Goal: Task Accomplishment & Management: Complete application form

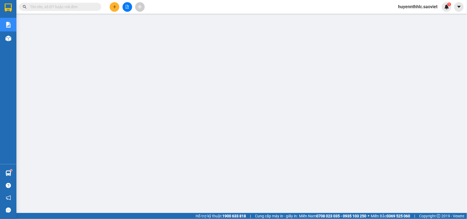
click at [71, 7] on input "text" at bounding box center [62, 7] width 65 height 6
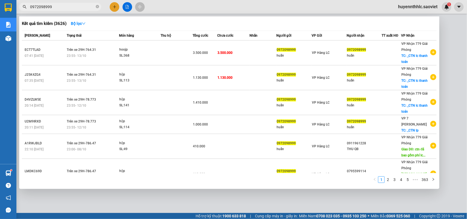
type input "0972098999"
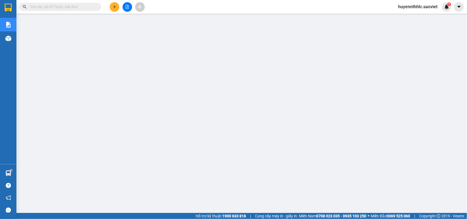
click at [66, 4] on input "text" at bounding box center [62, 7] width 65 height 6
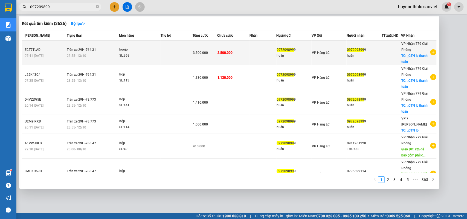
type input "097209899"
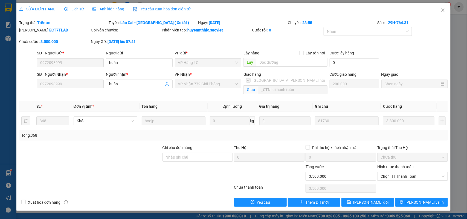
type input "0972098999"
type input "huấn"
type input "0972098999"
type input "huấn"
checkbox input "true"
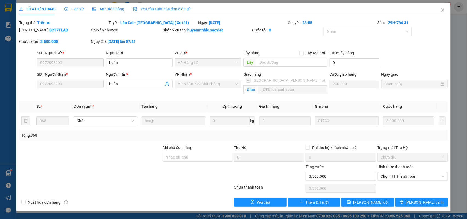
type input "_CTN lc thanh toán"
type input "0"
type input "3.500.000"
click at [442, 10] on icon "close" at bounding box center [442, 10] width 4 height 4
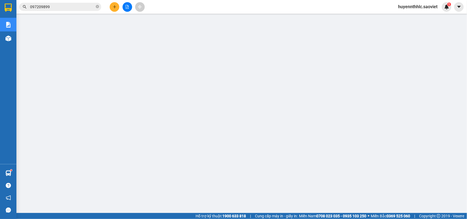
click at [403, 7] on span "huyennthhlc.saoviet" at bounding box center [417, 6] width 48 height 7
click at [405, 18] on span "Đăng xuất" at bounding box center [420, 17] width 36 height 6
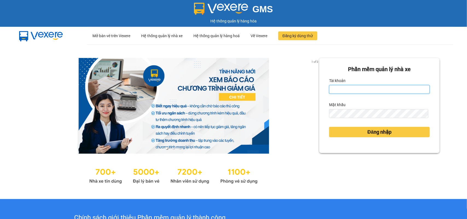
drag, startPoint x: 362, startPoint y: 91, endPoint x: 359, endPoint y: 84, distance: 7.6
click at [362, 91] on input "Tài khoản" at bounding box center [379, 89] width 101 height 9
type input "huyennt_congnohanglc.saoviet"
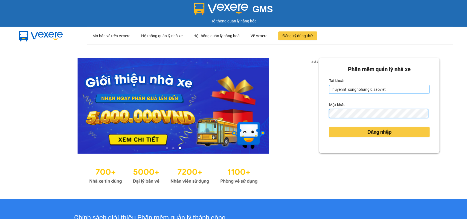
click at [329, 127] on button "Đăng nhập" at bounding box center [379, 132] width 101 height 10
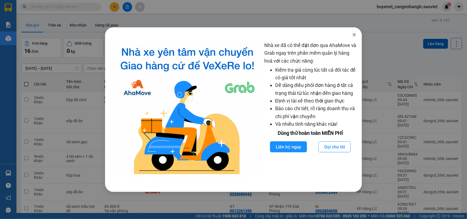
click at [353, 36] on icon "close" at bounding box center [354, 35] width 4 height 4
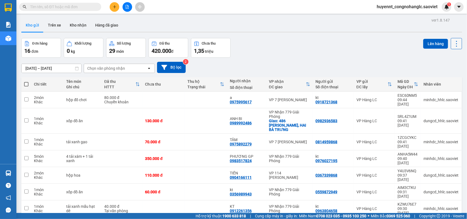
click at [453, 45] on icon at bounding box center [456, 44] width 8 height 8
click at [444, 77] on span "Làm mới" at bounding box center [443, 77] width 15 height 5
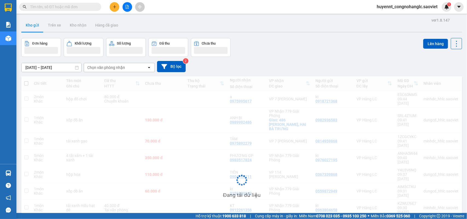
click at [444, 77] on div "Đang tải dữ liệu" at bounding box center [241, 184] width 440 height 216
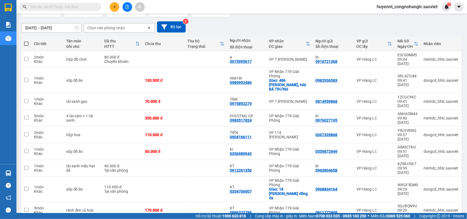
scroll to position [43, 0]
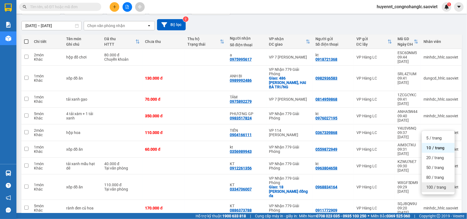
click at [437, 187] on span "100 / trang" at bounding box center [436, 187] width 20 height 5
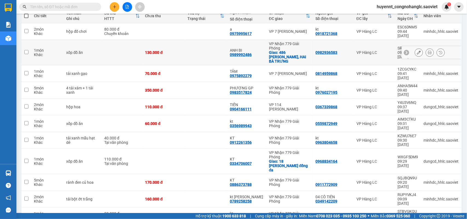
scroll to position [0, 0]
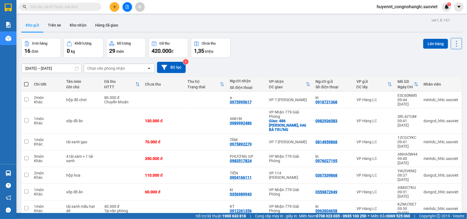
click at [55, 7] on input "text" at bounding box center [62, 7] width 65 height 6
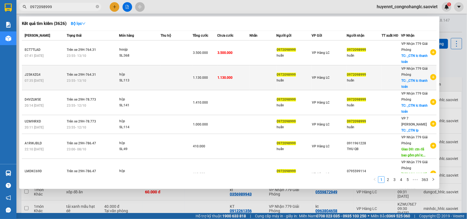
type input "0972098999"
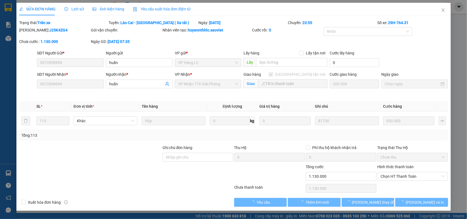
type input "0972098999"
type input "huấn"
type input "0972098999"
type input "huấn"
checkbox input "true"
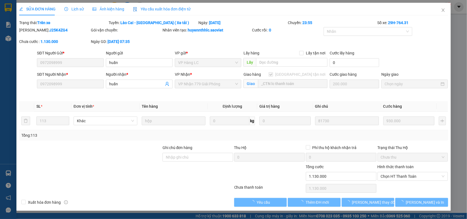
type input "_CTN lc thanh toán"
type input "0"
type input "1.130.000"
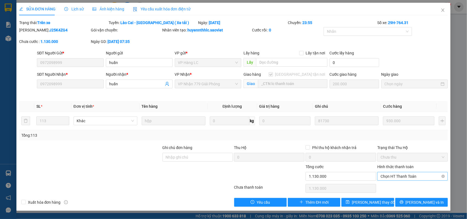
click at [397, 177] on span "Chọn HT Thanh Toán" at bounding box center [412, 176] width 64 height 8
click at [397, 196] on div "Chuyển khoản" at bounding box center [412, 196] width 64 height 6
type input "0"
click at [364, 203] on span "[PERSON_NAME] thay đổi" at bounding box center [374, 202] width 44 height 6
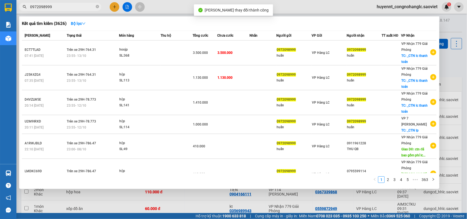
click at [77, 9] on input "0972098999" at bounding box center [62, 7] width 65 height 6
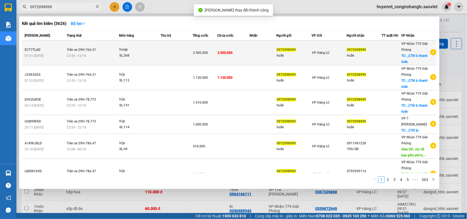
click at [230, 52] on span "3.500.000" at bounding box center [224, 53] width 15 height 4
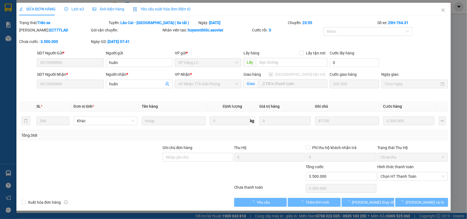
type input "0972098999"
type input "huấn"
type input "0972098999"
type input "huấn"
checkbox input "true"
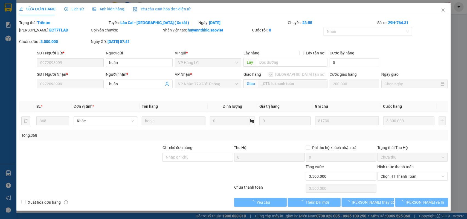
type input "_CTN lc thanh toán"
type input "0"
type input "3.500.000"
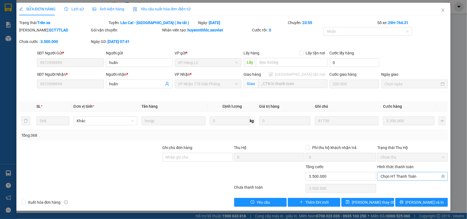
click at [394, 178] on span "Chọn HT Thanh Toán" at bounding box center [412, 176] width 64 height 8
click at [395, 199] on div "Chuyển khoản" at bounding box center [412, 196] width 64 height 6
type input "0"
click at [374, 203] on span "[PERSON_NAME] thay đổi" at bounding box center [374, 202] width 44 height 6
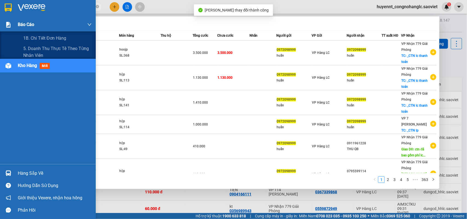
drag, startPoint x: 51, startPoint y: 10, endPoint x: 7, endPoint y: 24, distance: 46.6
click at [1, 25] on section "Kết quả tìm kiếm ( 3626 ) Bộ lọc Mã ĐH Trạng thái Món hàng Thu hộ Tổng cước Chư…" at bounding box center [233, 109] width 467 height 219
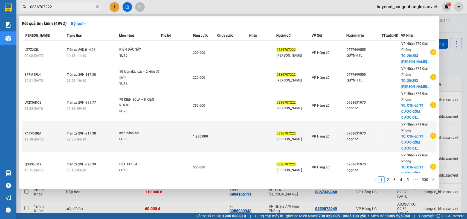
scroll to position [152, 0]
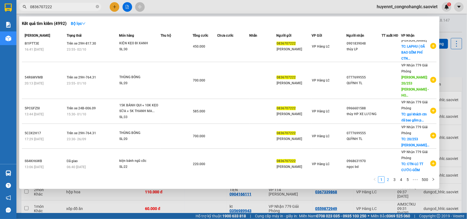
type input "0836707222"
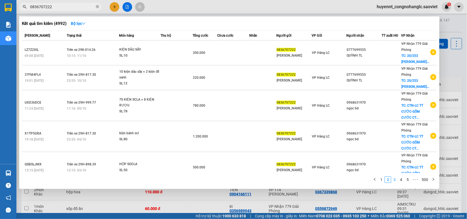
click at [395, 180] on link "3" at bounding box center [394, 180] width 6 height 6
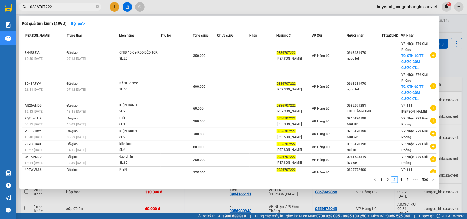
drag, startPoint x: 63, startPoint y: 6, endPoint x: 18, endPoint y: 8, distance: 45.1
click at [11, 13] on section "Kết quả tìm kiếm ( 4992 ) Bộ lọc Mã ĐH Trạng thái Món hàng Thu hộ Tổng cước Chư…" at bounding box center [233, 109] width 467 height 219
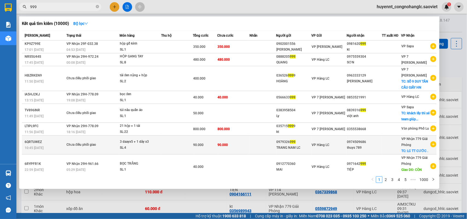
type input "999"
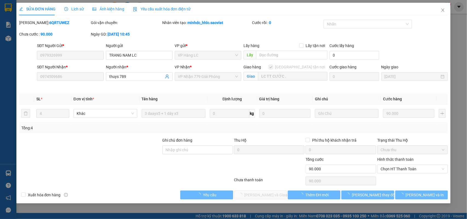
type input "0979326999"
type input "TRANG NAM LC"
type input "0974509686"
type input "thuys 789"
checkbox input "true"
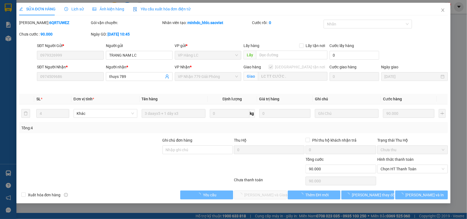
type input "LC TT CƯỚC ."
type input "0"
type input "90.000"
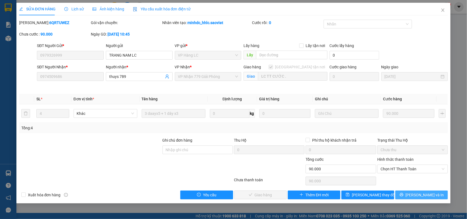
click at [422, 195] on span "[PERSON_NAME] và In" at bounding box center [424, 195] width 38 height 6
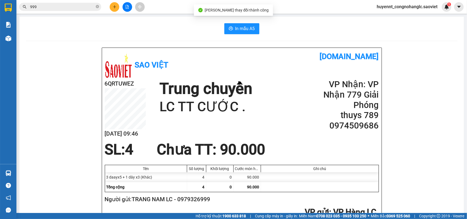
click at [350, 126] on h2 "0974509686" at bounding box center [346, 126] width 66 height 10
copy h2 "0974509686"
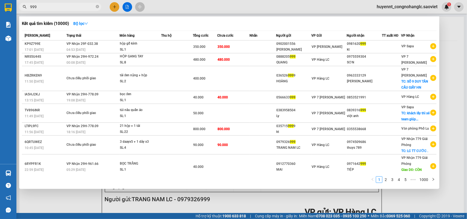
drag, startPoint x: 44, startPoint y: 7, endPoint x: 17, endPoint y: 13, distance: 27.6
click at [17, 12] on div "Kết quả tìm kiếm ( 10000 ) Bộ lọc Mã ĐH Trạng thái Món hàng Thu hộ Tổng cước Ch…" at bounding box center [53, 7] width 107 height 10
paste input "0974509686"
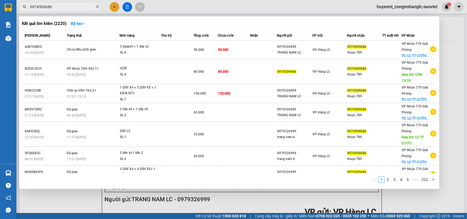
type input "0974509686"
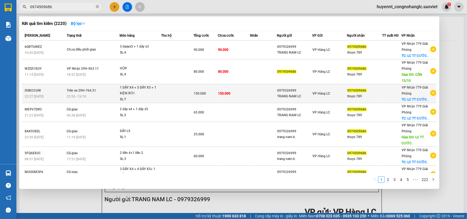
click at [355, 95] on div "thuys 789" at bounding box center [364, 96] width 35 height 6
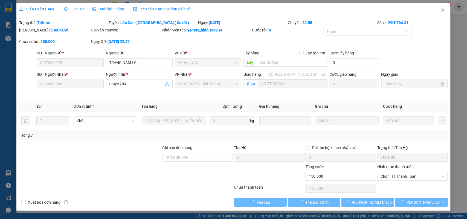
type input "0979326999"
type input "TRANG NAM LC"
type input "0974509686"
type input "thuys 789"
checkbox input "true"
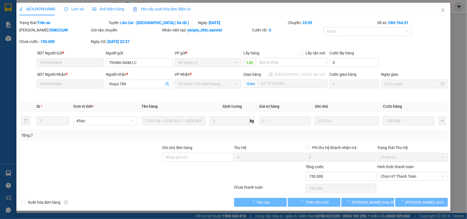
type input "LC TT CƯỚC ."
type input "0"
type input "150.000"
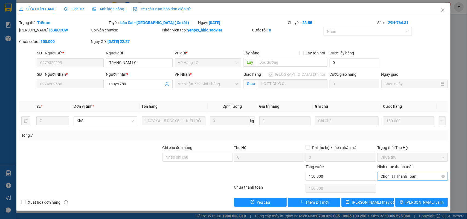
click at [401, 176] on span "Chọn HT Thanh Toán" at bounding box center [412, 176] width 64 height 8
drag, startPoint x: 394, startPoint y: 194, endPoint x: 399, endPoint y: 186, distance: 9.8
click at [394, 195] on div "Chuyển khoản" at bounding box center [412, 196] width 64 height 6
type input "0"
click at [362, 203] on span "[PERSON_NAME] thay đổi" at bounding box center [374, 202] width 44 height 6
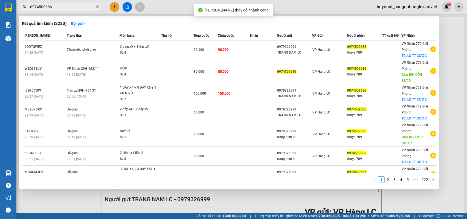
click at [65, 7] on input "0974509686" at bounding box center [62, 7] width 65 height 6
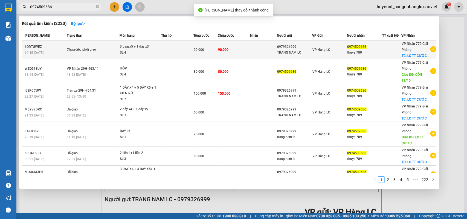
click at [202, 48] on span "90.000" at bounding box center [199, 50] width 10 height 4
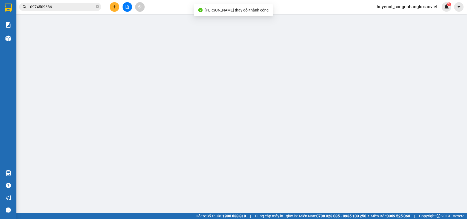
type input "0979326999"
type input "TRANG NAM LC"
type input "0974509686"
type input "thuys 789"
checkbox input "true"
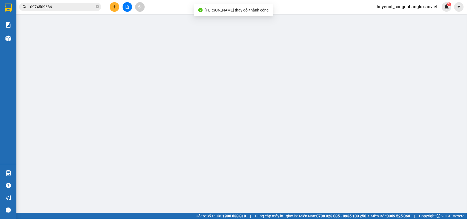
type input "LC TT CƯỚC ."
type input "0"
type input "90.000"
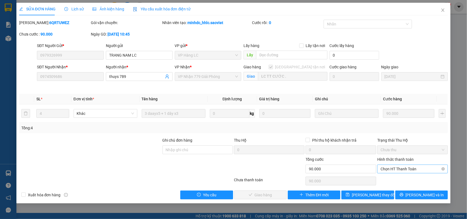
click at [406, 170] on span "Chọn HT Thanh Toán" at bounding box center [412, 169] width 64 height 8
click at [400, 188] on div "Chuyển khoản" at bounding box center [412, 189] width 64 height 6
type input "0"
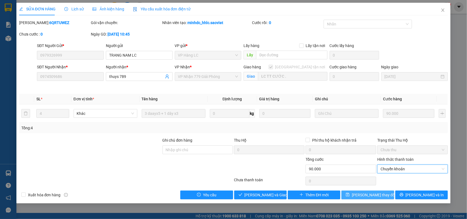
click at [361, 197] on span "[PERSON_NAME] thay đổi" at bounding box center [374, 195] width 44 height 6
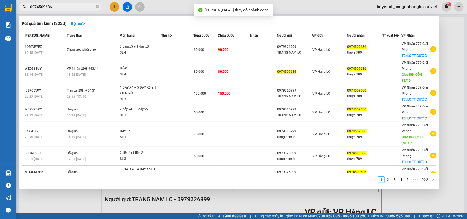
click at [63, 7] on input "0974509686" at bounding box center [62, 7] width 65 height 6
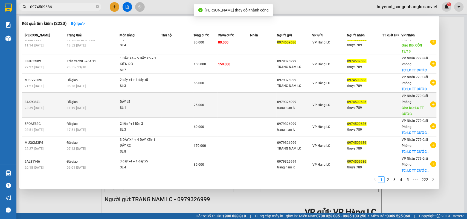
scroll to position [55, 0]
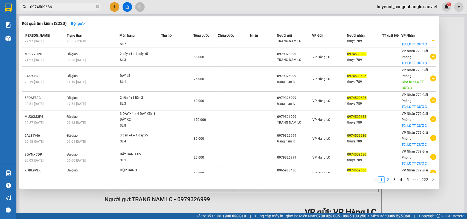
click at [388, 180] on link "2" at bounding box center [388, 180] width 6 height 6
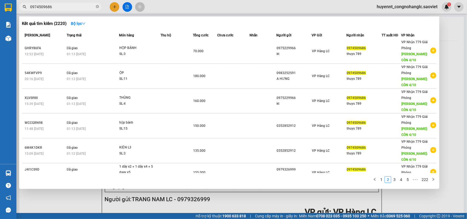
scroll to position [0, 0]
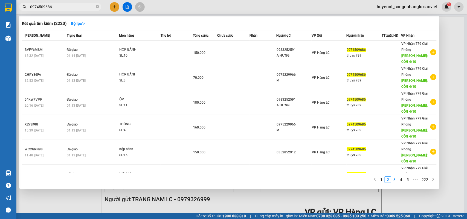
click at [393, 180] on link "3" at bounding box center [394, 180] width 6 height 6
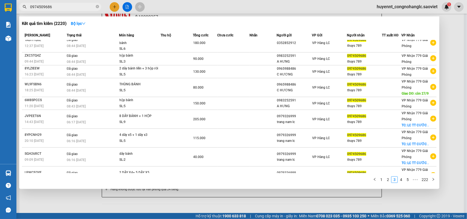
scroll to position [27, 0]
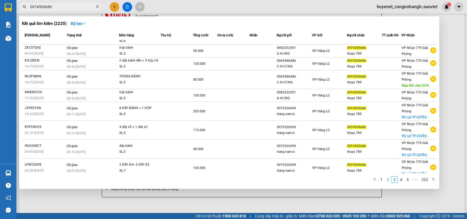
click at [387, 178] on link "2" at bounding box center [388, 180] width 6 height 6
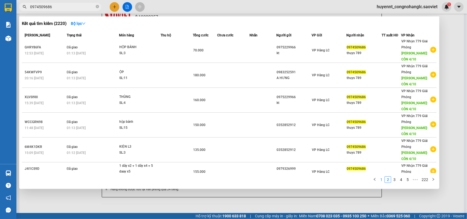
click at [378, 179] on link "1" at bounding box center [381, 180] width 6 height 6
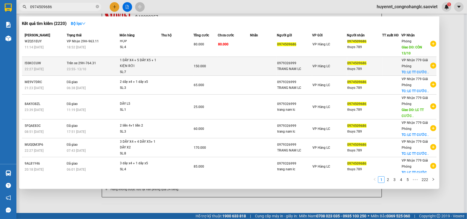
click at [285, 61] on div "0979326999" at bounding box center [294, 63] width 35 height 6
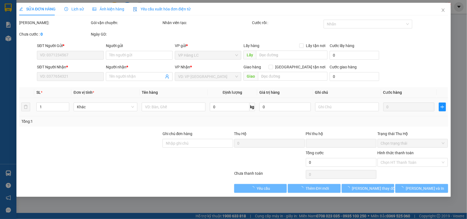
type input "0979326999"
type input "TRANG NAM LC"
type input "0974509686"
type input "thuys 789"
checkbox input "true"
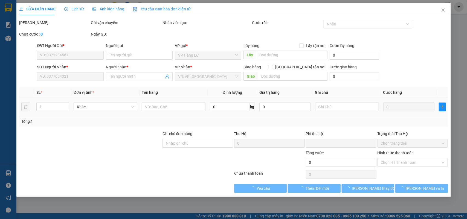
type input "LC TT CƯỚC ."
type input "0"
type input "150.000"
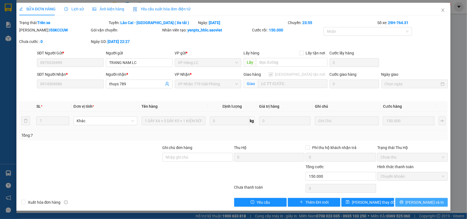
click at [435, 201] on button "[PERSON_NAME] và In" at bounding box center [421, 202] width 52 height 9
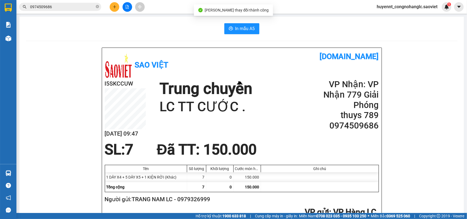
scroll to position [68, 0]
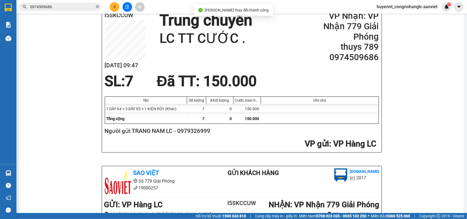
click at [197, 132] on h2 "Người gửi: TRANG NAM LC - 0979326999" at bounding box center [241, 131] width 272 height 9
copy h2 "0979326999"
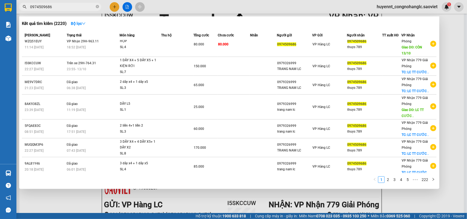
drag, startPoint x: 57, startPoint y: 9, endPoint x: 14, endPoint y: 16, distance: 43.1
click at [20, 12] on div "Kết quả tìm kiếm ( 2220 ) Bộ lọc Mã ĐH Trạng thái Món hàng Thu hộ Tổng cước Chư…" at bounding box center [53, 7] width 107 height 10
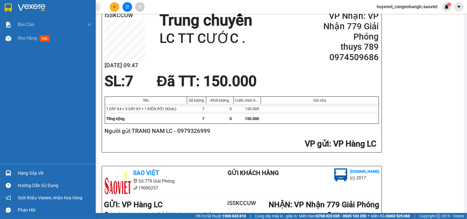
paste input "0979326999"
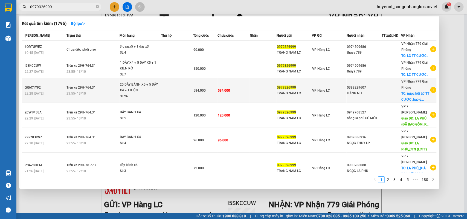
type input "0979326999"
click at [349, 88] on div "0388229607" at bounding box center [364, 88] width 34 height 6
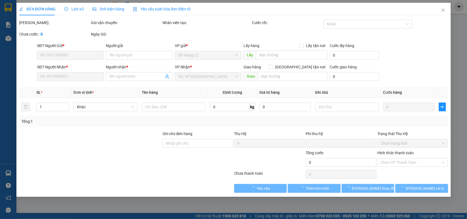
type input "0979326999"
type input "TRANG NAM LC"
type input "0388229607"
type input "HẰNG NH"
checkbox input "true"
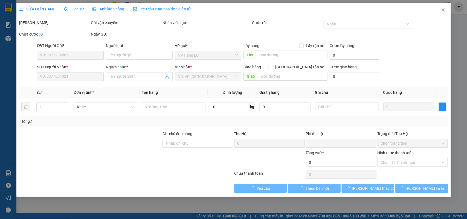
type input "ngọc hồi LC TT CƯỚC .bao gồm cước ctn"
type input "0"
type input "584.000"
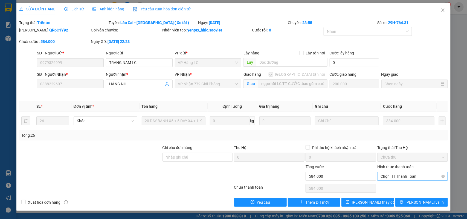
click at [407, 177] on span "Chọn HT Thanh Toán" at bounding box center [412, 176] width 64 height 8
click at [402, 195] on div "Chuyển khoản" at bounding box center [412, 196] width 64 height 6
type input "0"
click at [373, 202] on span "[PERSON_NAME] thay đổi" at bounding box center [374, 202] width 44 height 6
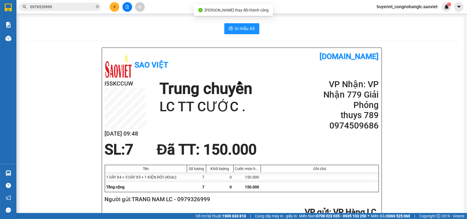
click at [62, 9] on input "0979326999" at bounding box center [62, 7] width 65 height 6
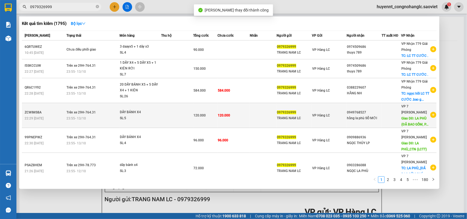
click at [242, 110] on td "120.000" at bounding box center [233, 115] width 32 height 25
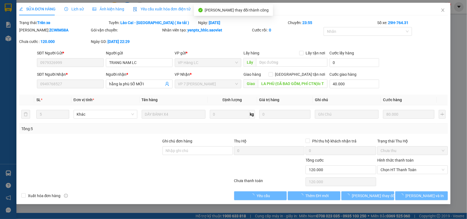
type input "0979326999"
type input "TRANG NAM LC"
type input "0949768527"
type input "hằng la phù SỐ MỚI"
type input "LA PHÙ (ĐÃ BAO GỒM, PHÍ CTN)lc Thanh toán"
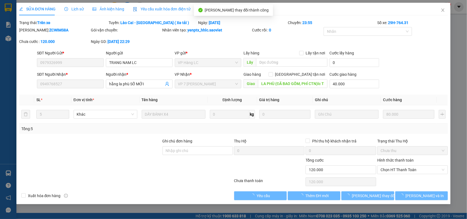
type input "40.000"
type input "0"
type input "120.000"
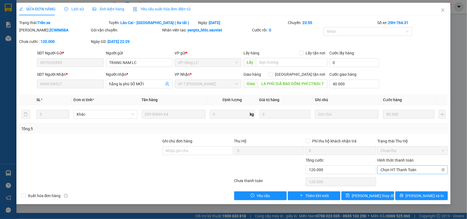
click at [391, 166] on span "Chọn HT Thanh Toán" at bounding box center [412, 170] width 64 height 8
click at [396, 188] on div "Chuyển khoản" at bounding box center [412, 190] width 64 height 6
type input "0"
click at [374, 196] on span "[PERSON_NAME] thay đổi" at bounding box center [374, 196] width 44 height 6
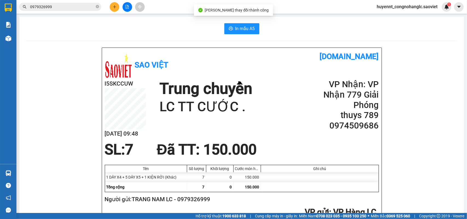
click at [85, 8] on input "0979326999" at bounding box center [62, 7] width 65 height 6
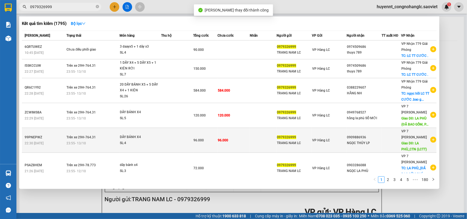
click at [286, 140] on div "TRANG NAM LC" at bounding box center [294, 143] width 34 height 6
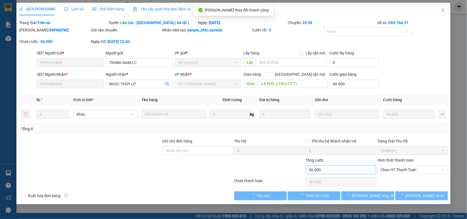
type input "0979326999"
type input "TRANG NAM LC"
type input "0909886936"
type input "NGỌC THỦY LP"
type input "LA PHÙ_CTN (LCTT)"
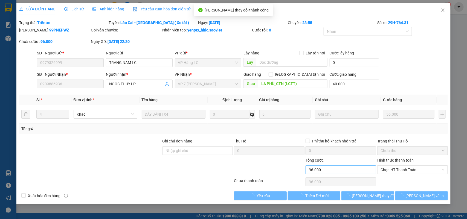
type input "40.000"
type input "0"
type input "96.000"
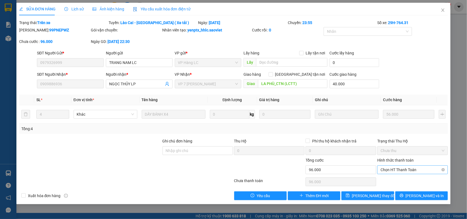
click at [398, 169] on span "Chọn HT Thanh Toán" at bounding box center [412, 170] width 64 height 8
click at [399, 189] on div "Chuyển khoản" at bounding box center [412, 190] width 64 height 6
type input "0"
click at [362, 194] on span "[PERSON_NAME] thay đổi" at bounding box center [374, 196] width 44 height 6
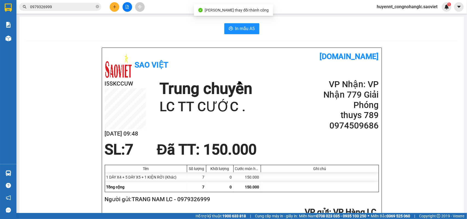
click at [70, 6] on input "0979326999" at bounding box center [62, 7] width 65 height 6
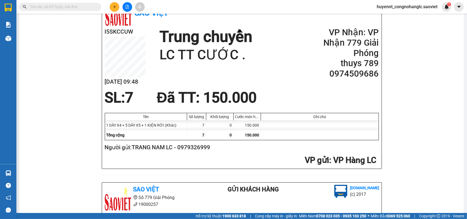
scroll to position [68, 0]
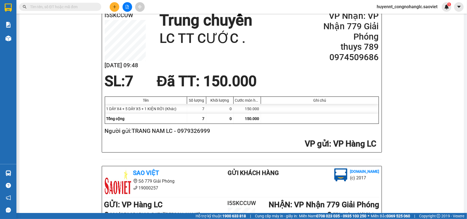
click at [200, 134] on h2 "Người gửi: TRANG NAM LC - 0979326999" at bounding box center [241, 131] width 272 height 9
copy h2 "0979326999"
click at [58, 5] on input "text" at bounding box center [62, 7] width 65 height 6
paste input "0979326999"
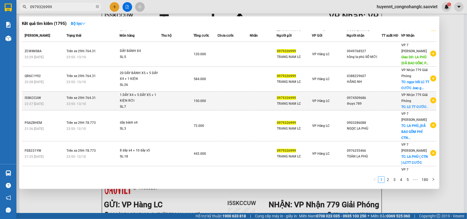
scroll to position [100, 0]
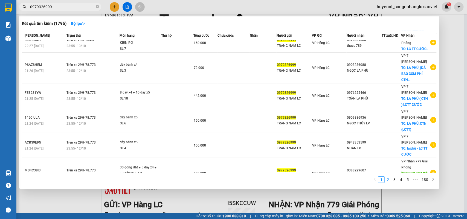
type input "0979326999"
click at [389, 180] on link "2" at bounding box center [388, 180] width 6 height 6
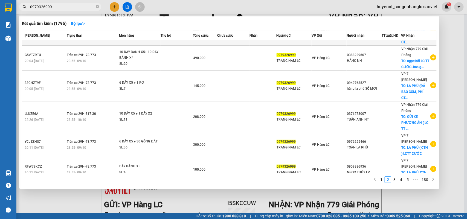
scroll to position [0, 0]
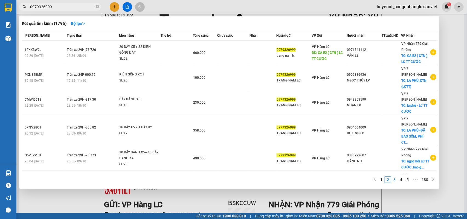
click at [392, 179] on link "3" at bounding box center [394, 180] width 6 height 6
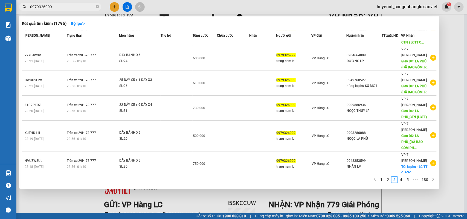
scroll to position [112, 0]
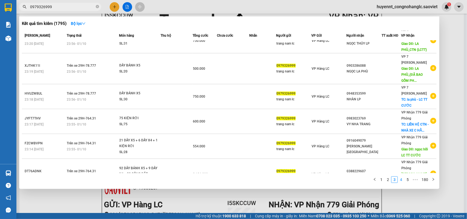
click at [400, 182] on link "4" at bounding box center [401, 180] width 6 height 6
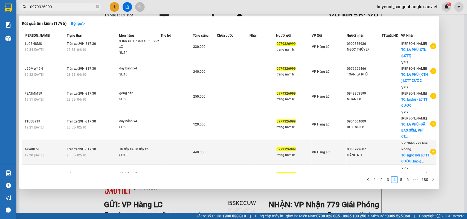
scroll to position [0, 0]
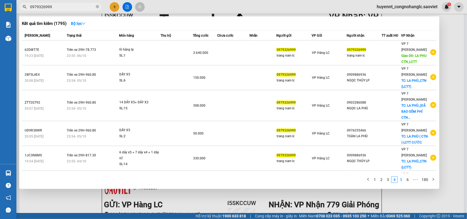
click at [399, 180] on link "5" at bounding box center [401, 180] width 6 height 6
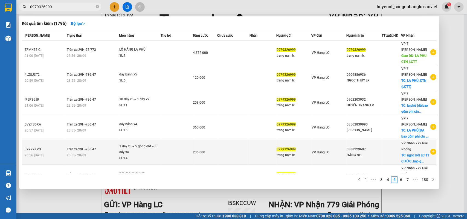
scroll to position [94, 0]
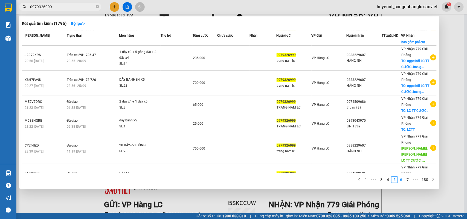
click at [398, 181] on link "6" at bounding box center [401, 180] width 6 height 6
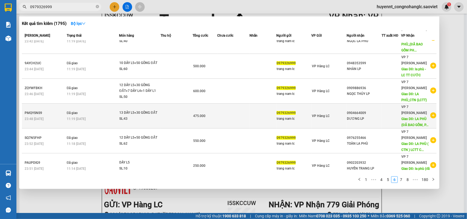
scroll to position [0, 0]
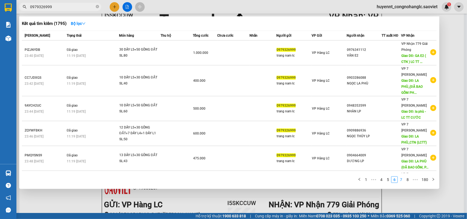
click at [399, 182] on link "7" at bounding box center [401, 180] width 6 height 6
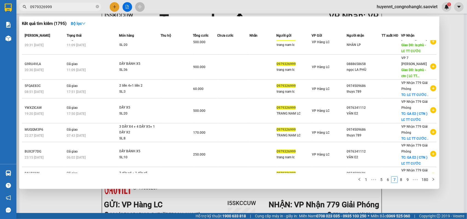
scroll to position [72, 0]
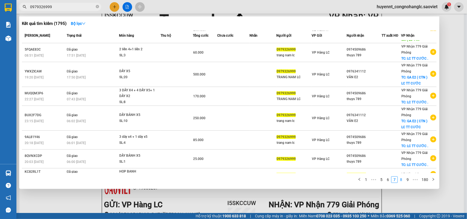
click at [400, 181] on link "8" at bounding box center [401, 180] width 6 height 6
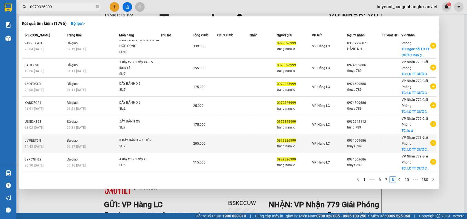
scroll to position [0, 0]
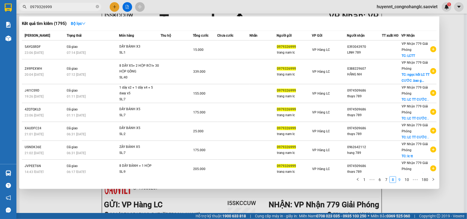
click at [401, 181] on link "9" at bounding box center [399, 180] width 6 height 6
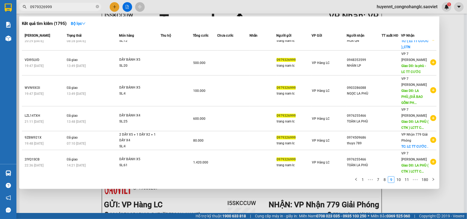
scroll to position [100, 0]
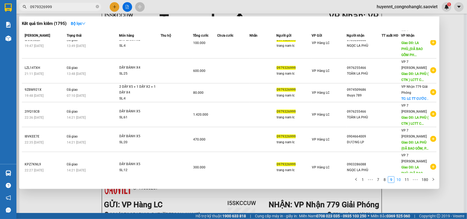
click at [397, 179] on link "10" at bounding box center [398, 180] width 8 height 6
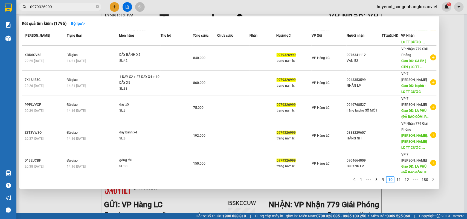
scroll to position [112, 0]
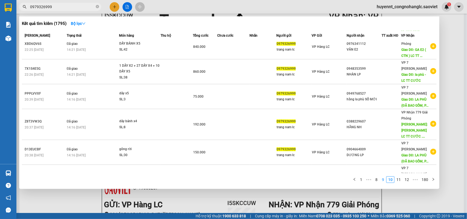
click at [383, 180] on link "9" at bounding box center [383, 180] width 6 height 6
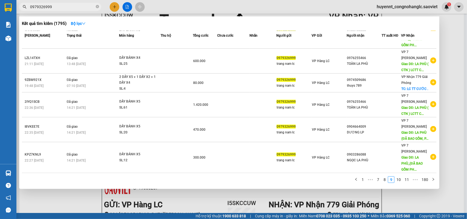
scroll to position [100, 0]
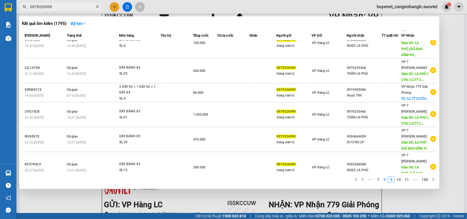
click at [384, 182] on link "8" at bounding box center [384, 180] width 6 height 6
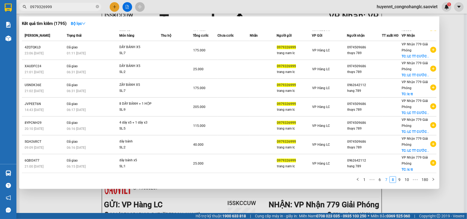
scroll to position [55, 0]
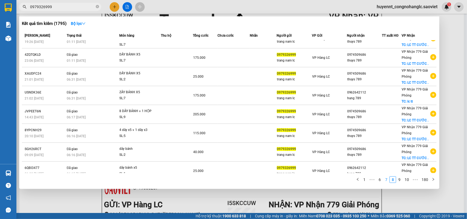
click at [386, 181] on link "7" at bounding box center [386, 180] width 6 height 6
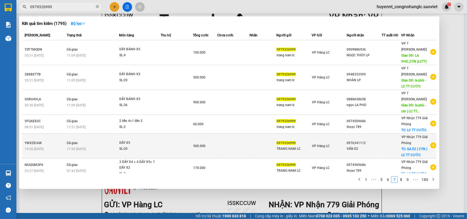
scroll to position [0, 0]
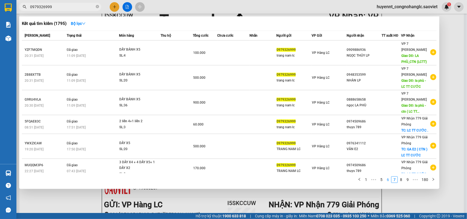
click at [388, 180] on link "6" at bounding box center [388, 180] width 6 height 6
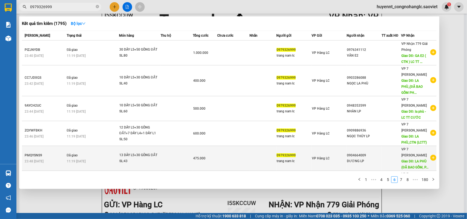
scroll to position [112, 0]
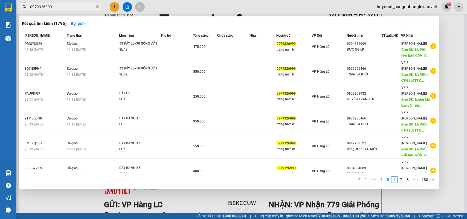
click at [387, 181] on link "5" at bounding box center [388, 180] width 6 height 6
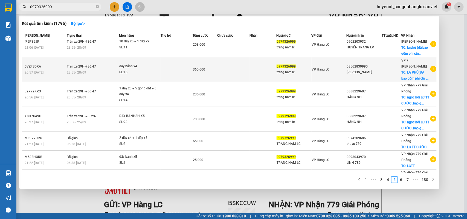
scroll to position [0, 0]
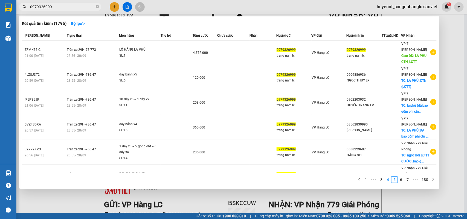
click at [385, 181] on link "4" at bounding box center [388, 180] width 6 height 6
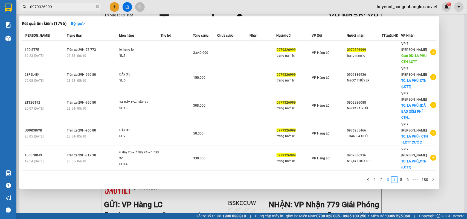
click at [385, 178] on link "3" at bounding box center [388, 180] width 6 height 6
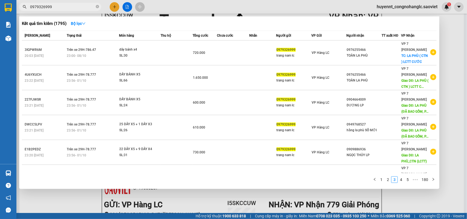
scroll to position [112, 0]
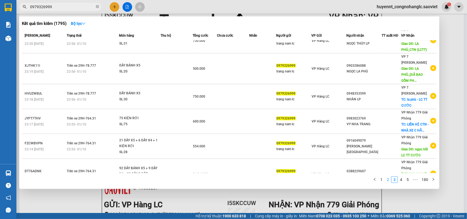
click at [387, 178] on link "2" at bounding box center [388, 180] width 6 height 6
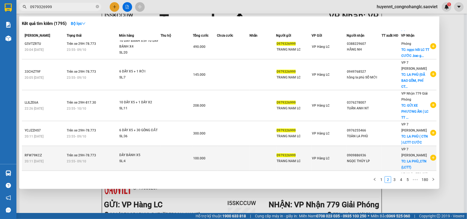
scroll to position [123, 0]
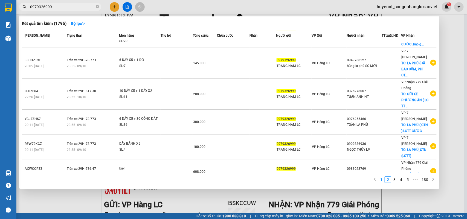
click at [382, 181] on link "1" at bounding box center [381, 180] width 6 height 6
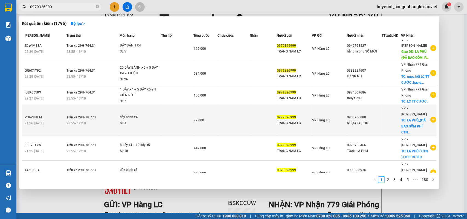
scroll to position [0, 0]
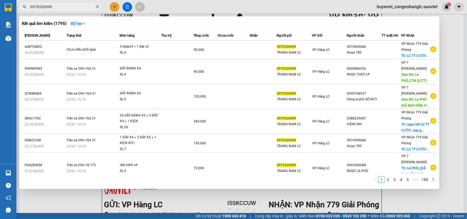
click at [443, 86] on div at bounding box center [233, 109] width 467 height 219
drag, startPoint x: 60, startPoint y: 9, endPoint x: 15, endPoint y: 21, distance: 46.4
click at [15, 21] on section "Kết quả tìm kiếm ( 1795 ) Bộ lọc Mã ĐH Trạng thái Món hàng Thu hộ Tổng cước Chư…" at bounding box center [233, 109] width 467 height 219
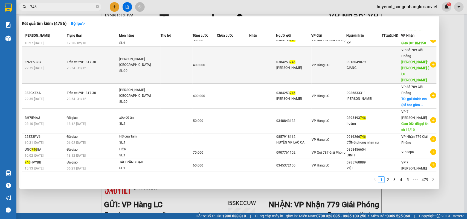
scroll to position [45, 0]
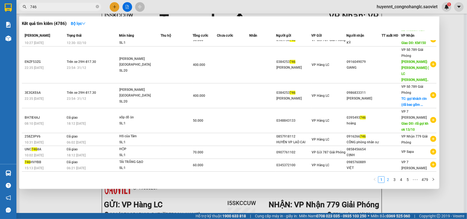
type input "746"
click at [394, 180] on link "3" at bounding box center [394, 180] width 6 height 6
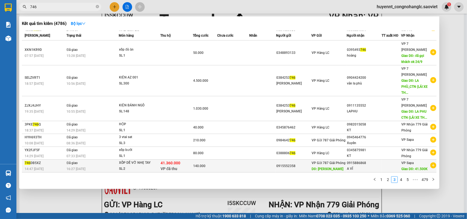
scroll to position [62, 0]
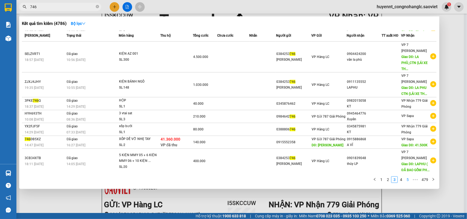
click at [401, 182] on link "4" at bounding box center [401, 180] width 6 height 6
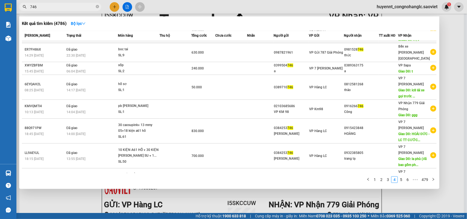
scroll to position [0, 0]
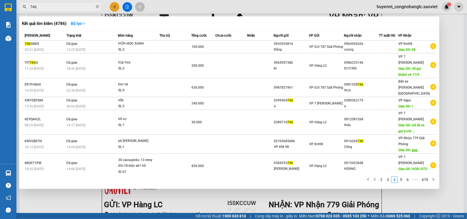
click at [452, 62] on div at bounding box center [233, 109] width 467 height 219
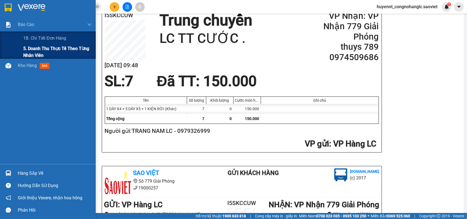
click at [30, 49] on span "5. Doanh thu thực tế theo từng nhân viên" at bounding box center [57, 52] width 68 height 14
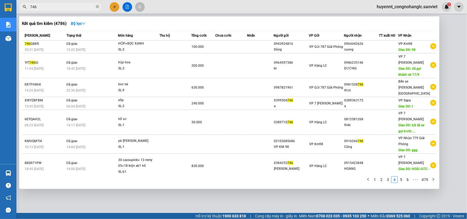
drag, startPoint x: 45, startPoint y: 7, endPoint x: 98, endPoint y: 33, distance: 58.4
click at [14, 17] on section "Kết quả tìm kiếm ( 4786 ) Bộ lọc Mã ĐH Trạng thái Món hàng Thu hộ Tổng cước Chư…" at bounding box center [233, 109] width 467 height 219
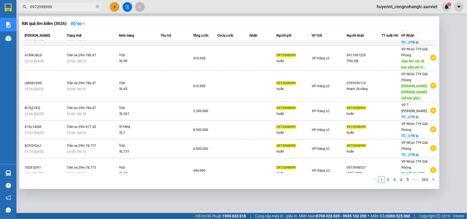
scroll to position [88, 0]
type input "0972098999"
click at [395, 181] on link "3" at bounding box center [394, 180] width 6 height 6
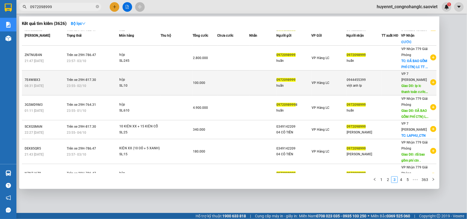
scroll to position [0, 0]
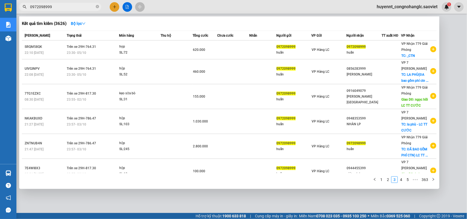
click at [447, 42] on div at bounding box center [233, 109] width 467 height 219
drag, startPoint x: 63, startPoint y: 6, endPoint x: 0, endPoint y: 28, distance: 67.2
click at [0, 28] on section "Kết quả tìm kiếm ( 3626 ) Bộ lọc Mã ĐH Trạng thái Món hàng Thu hộ Tổng cước Chư…" at bounding box center [233, 109] width 467 height 219
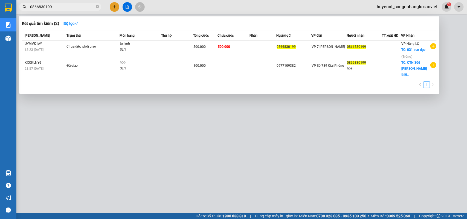
type input "0866830199"
